Goal: Check status

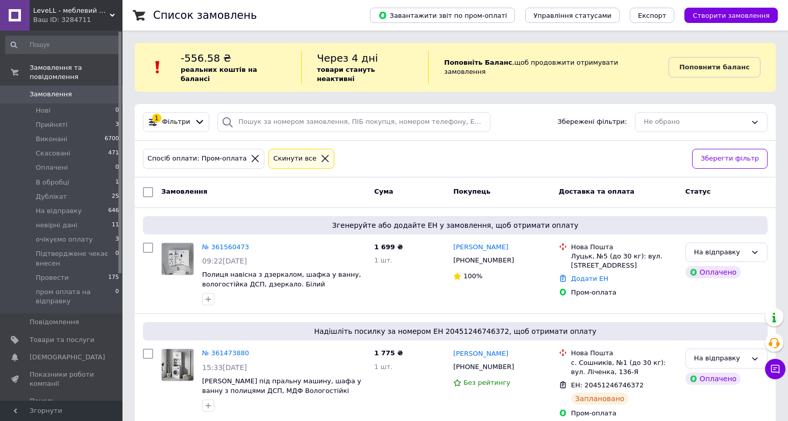
click at [67, 90] on span "Замовлення" at bounding box center [62, 94] width 65 height 9
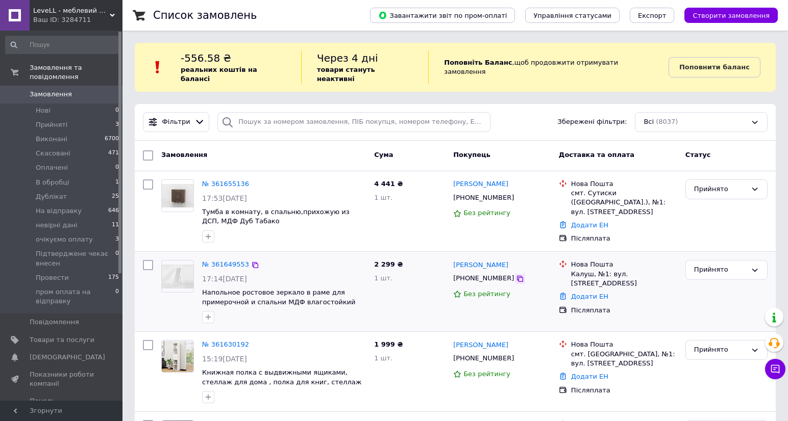
click at [517, 276] on icon at bounding box center [520, 279] width 6 height 6
click at [232, 180] on link "№ 361655136" at bounding box center [225, 184] width 47 height 8
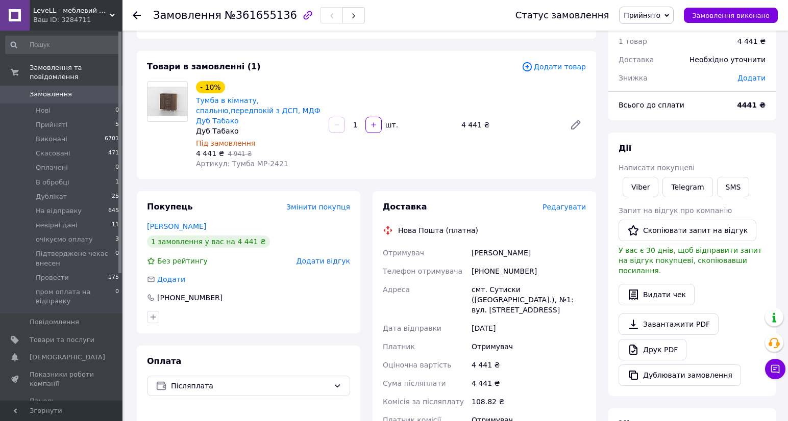
scroll to position [57, 0]
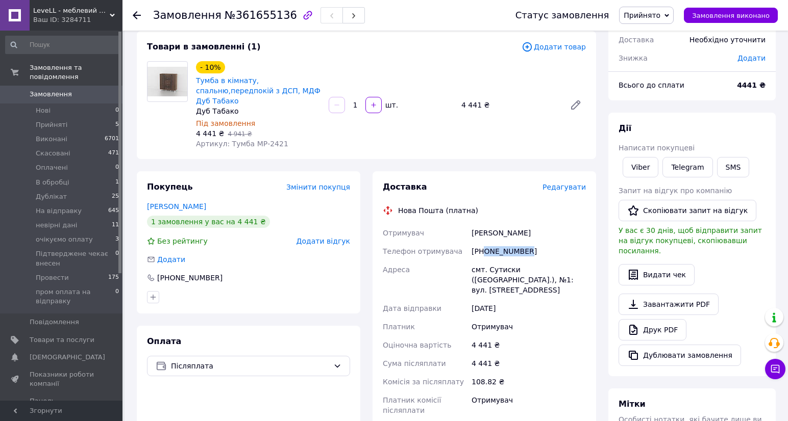
drag, startPoint x: 526, startPoint y: 241, endPoint x: 483, endPoint y: 245, distance: 42.6
click at [483, 245] on div "[PHONE_NUMBER]" at bounding box center [528, 251] width 118 height 18
copy div "0964687905"
click at [136, 20] on div at bounding box center [143, 15] width 20 height 31
click at [136, 15] on use at bounding box center [137, 15] width 8 height 8
